Goal: Information Seeking & Learning: Learn about a topic

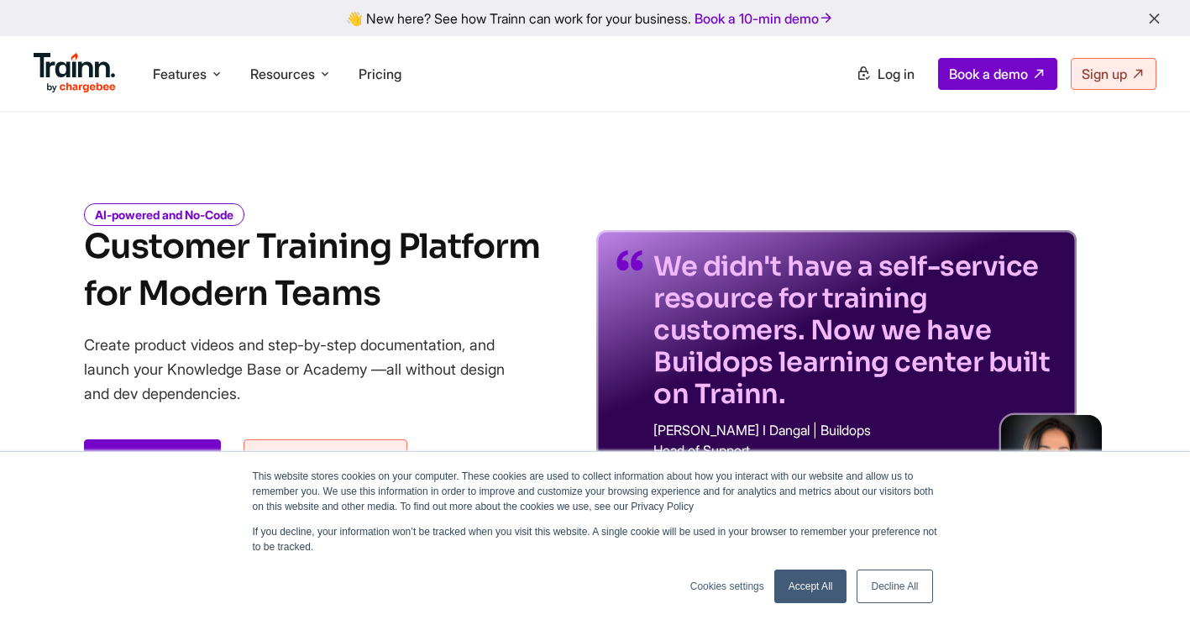
click at [808, 589] on link "Accept All" at bounding box center [810, 586] width 73 height 34
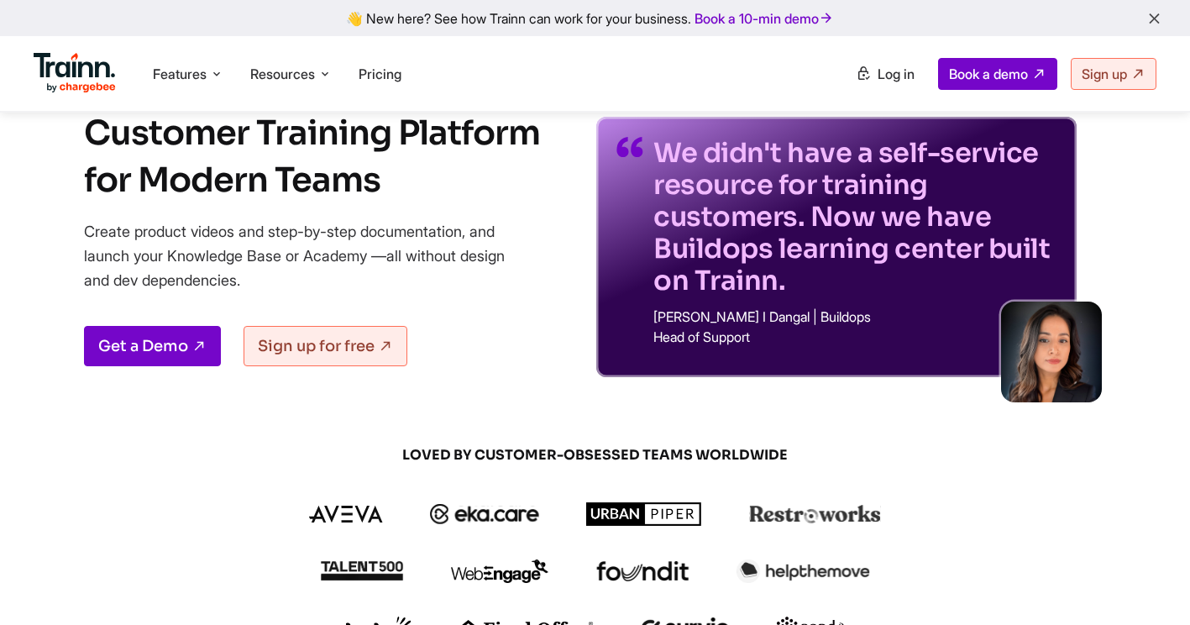
scroll to position [84, 0]
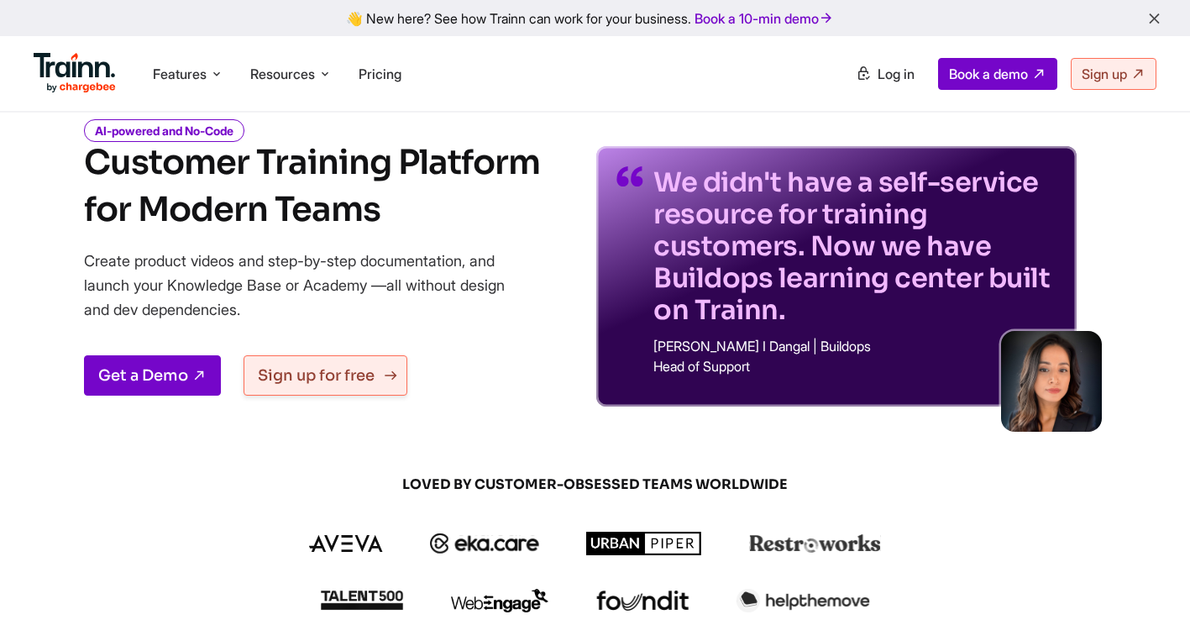
click at [355, 377] on link "Sign up for free" at bounding box center [325, 375] width 164 height 40
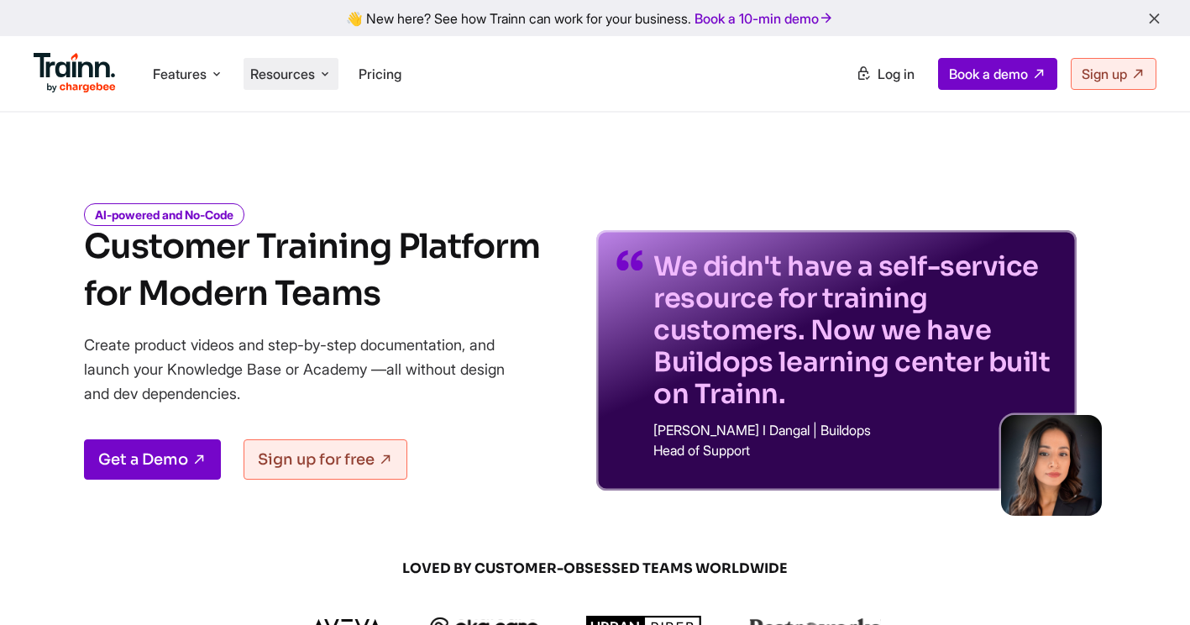
click at [288, 71] on span "Resources" at bounding box center [282, 74] width 65 height 18
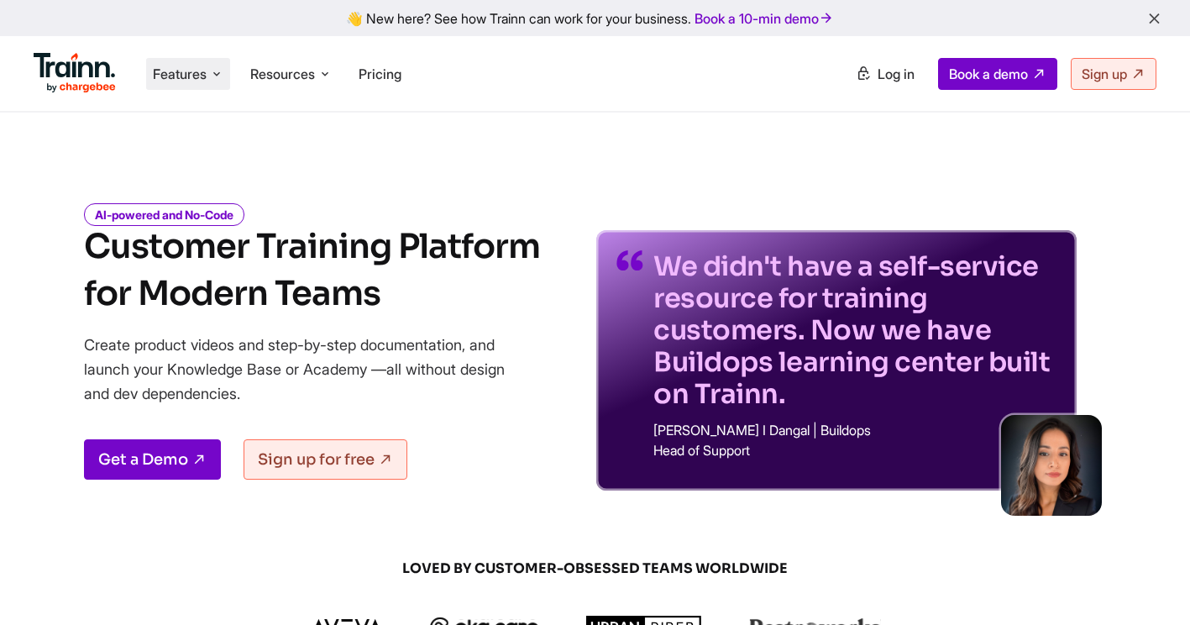
click at [185, 77] on span "Features" at bounding box center [180, 74] width 54 height 18
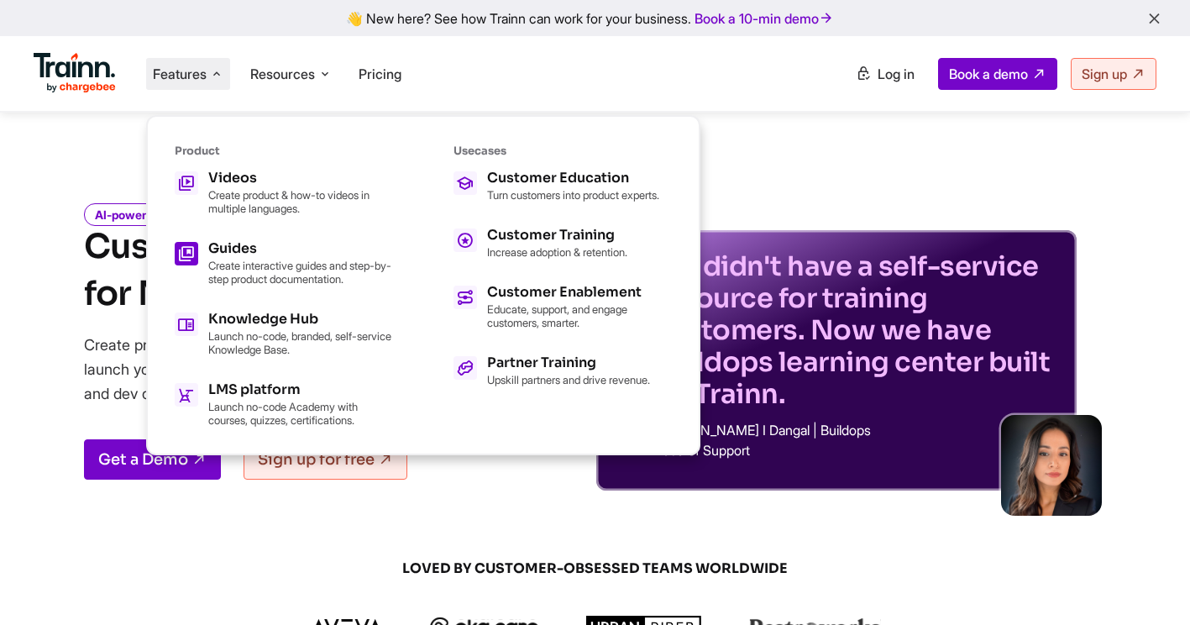
click at [241, 251] on div "Guides" at bounding box center [300, 248] width 185 height 13
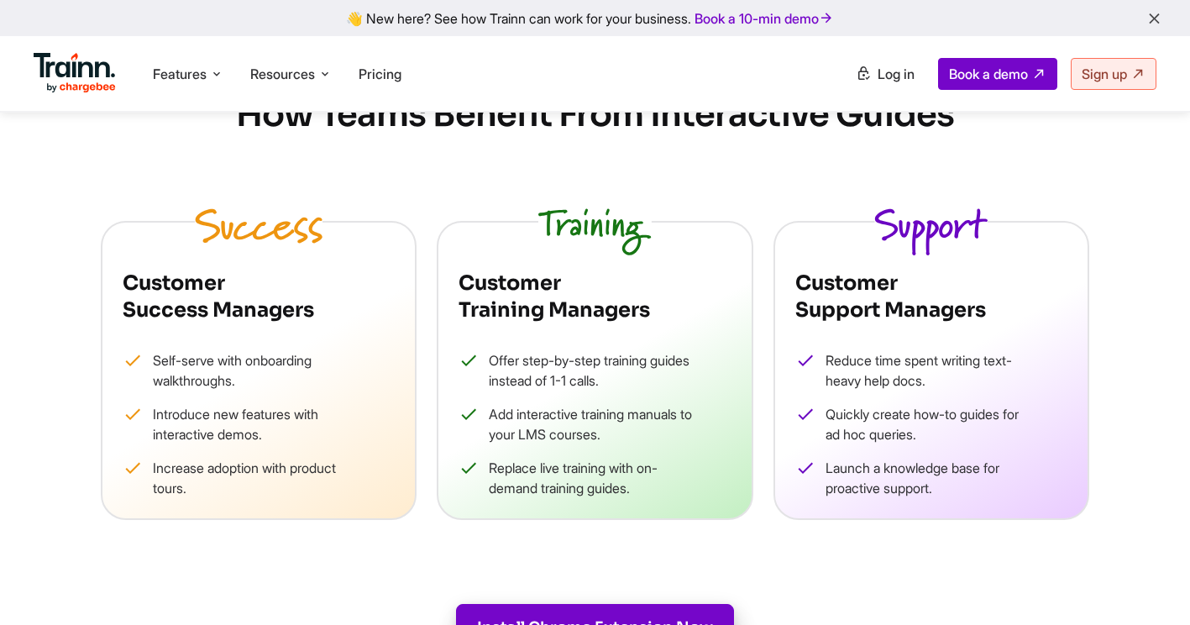
scroll to position [1763, 0]
